Goal: Information Seeking & Learning: Learn about a topic

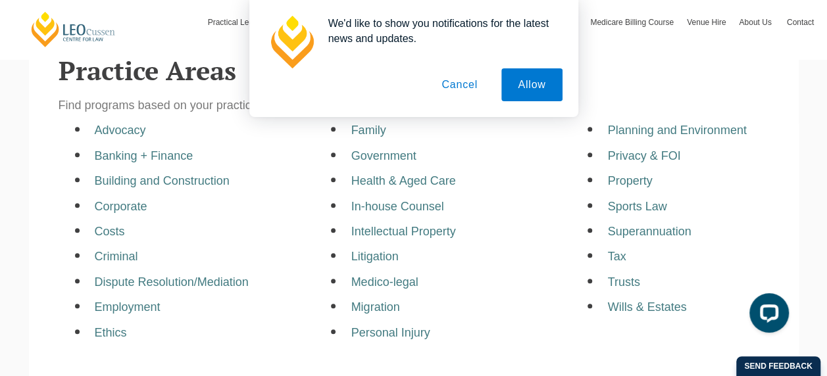
click at [471, 80] on button "Cancel" at bounding box center [459, 84] width 69 height 33
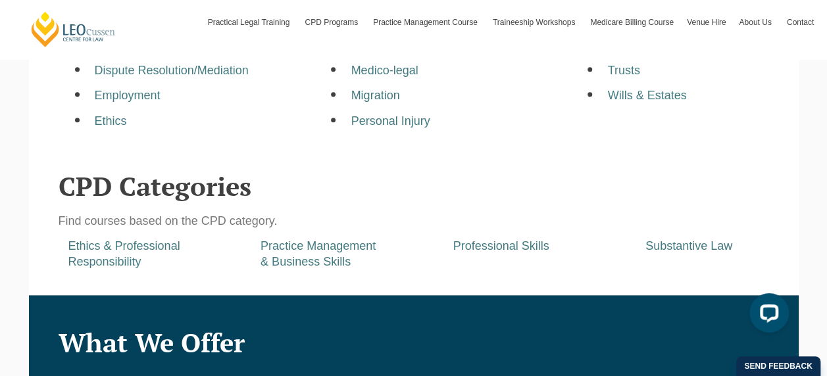
scroll to position [541, 0]
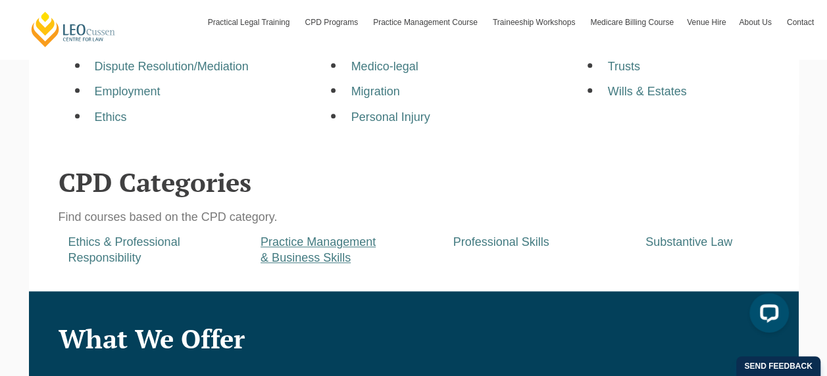
click at [338, 259] on a=pages/cpd-programs&taxons=pages/cpd-programs/cpd-category/practice-management-and-business-skills"] "Practice Management & Business Skills" at bounding box center [317, 249] width 115 height 28
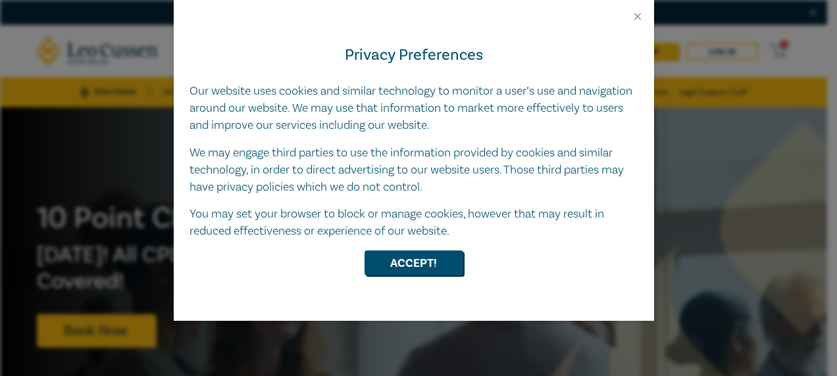
click at [431, 280] on div "Privacy Preferences Our website uses cookies and similar technology to monitor …" at bounding box center [414, 171] width 480 height 299
click at [428, 263] on button "Accept!" at bounding box center [413, 263] width 99 height 25
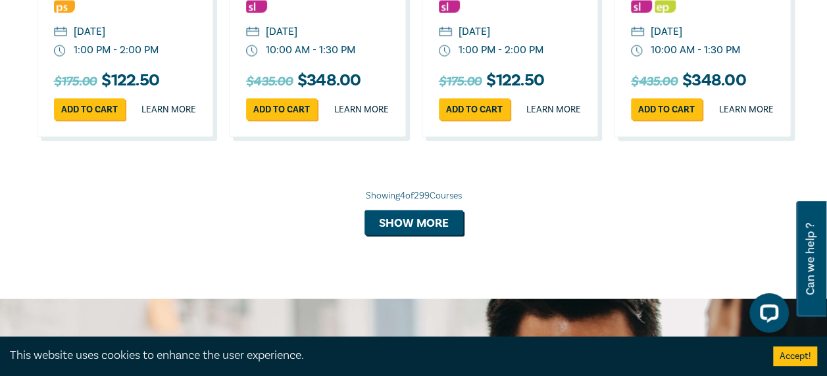
scroll to position [1391, 0]
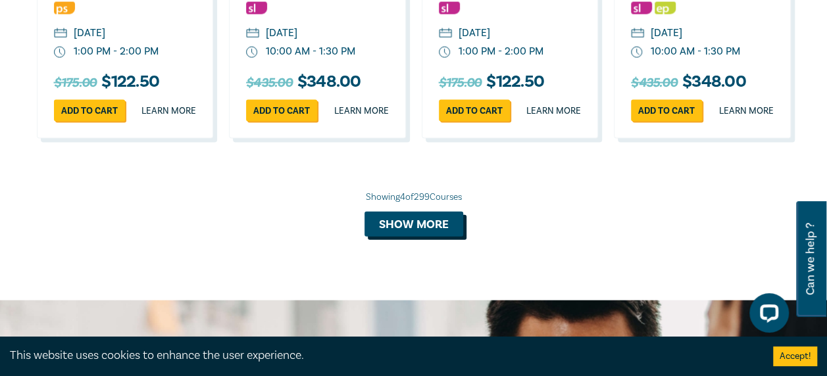
drag, startPoint x: 428, startPoint y: 263, endPoint x: 450, endPoint y: 167, distance: 98.6
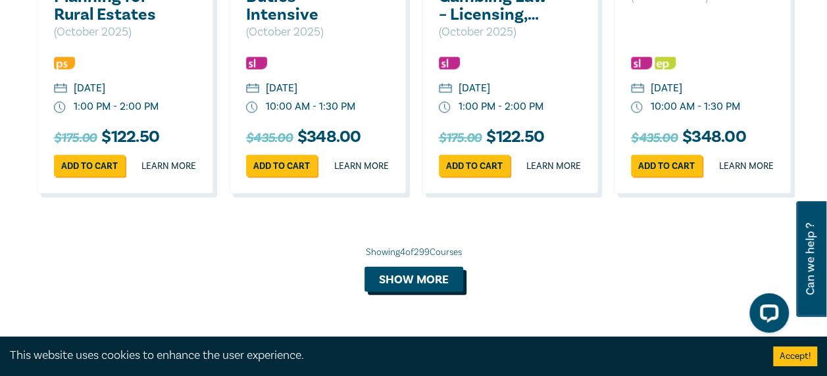
scroll to position [1336, 0]
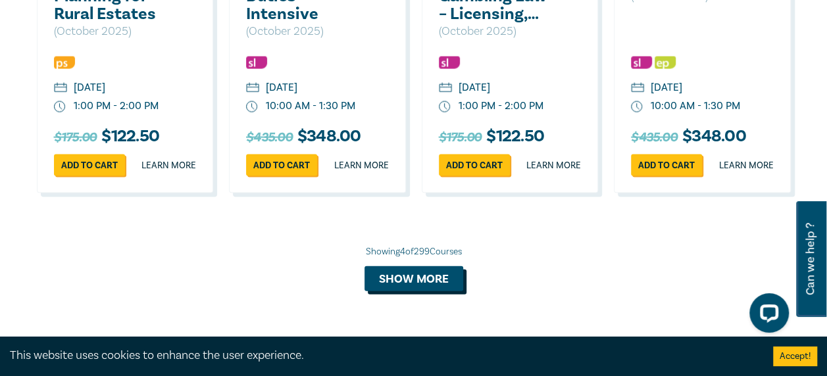
click at [418, 291] on button "Show more" at bounding box center [413, 278] width 99 height 25
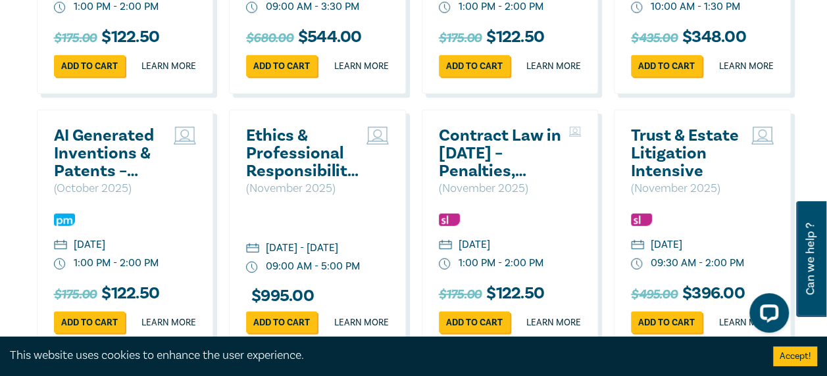
scroll to position [1694, 0]
